Goal: Information Seeking & Learning: Learn about a topic

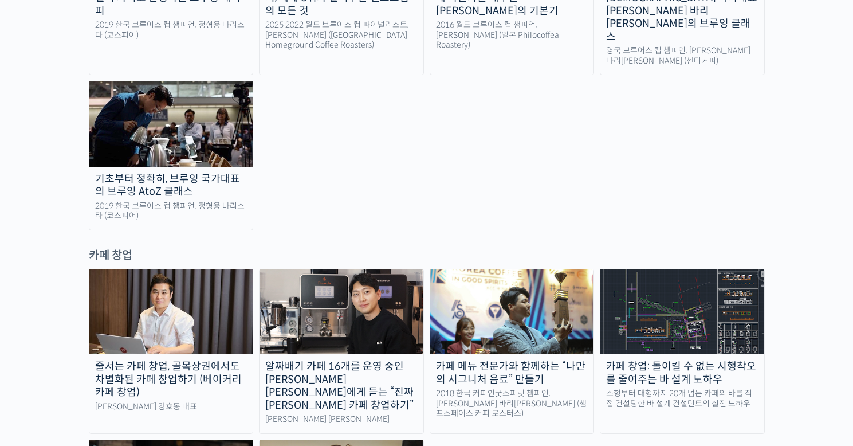
scroll to position [2134, 0]
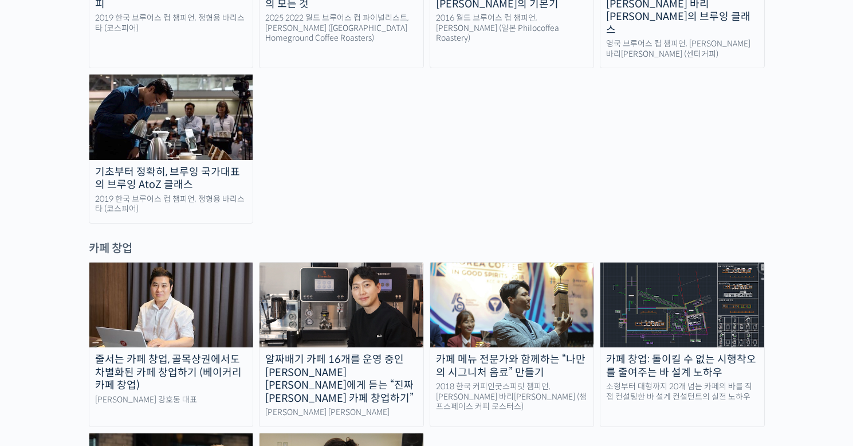
click at [330, 262] on img at bounding box center [342, 304] width 164 height 85
click at [228, 262] on img at bounding box center [171, 304] width 164 height 85
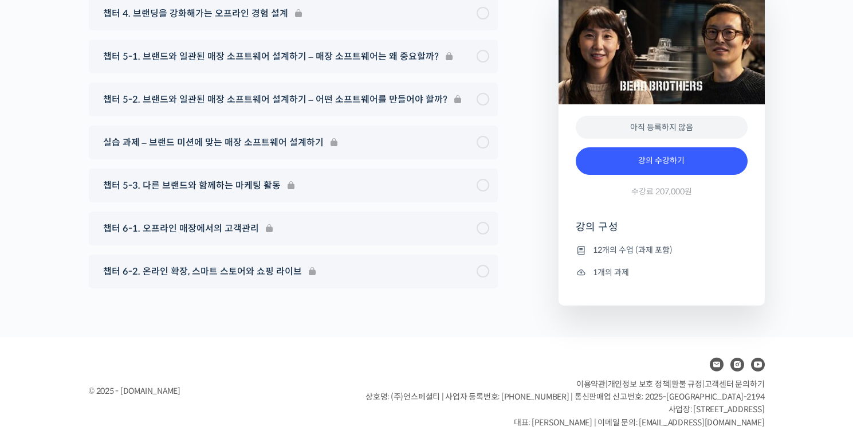
scroll to position [4923, 0]
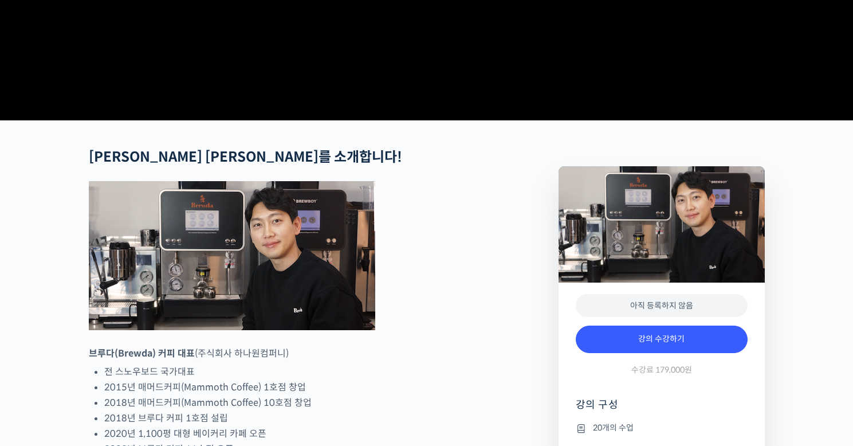
scroll to position [127, 0]
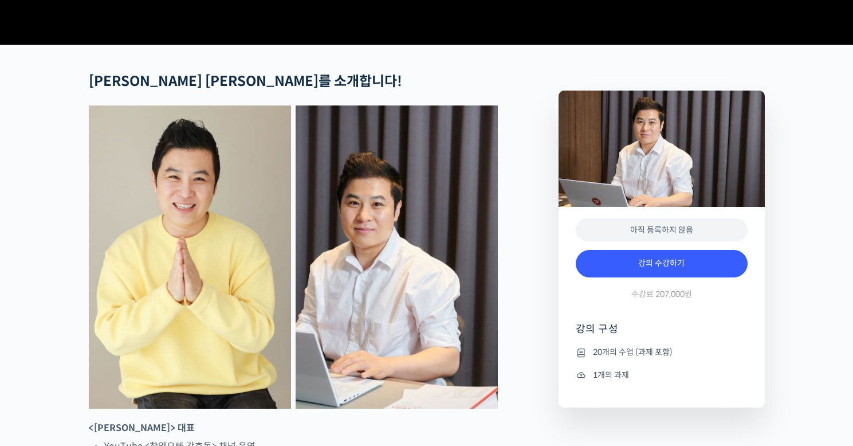
scroll to position [441, 0]
